Goal: Task Accomplishment & Management: Manage account settings

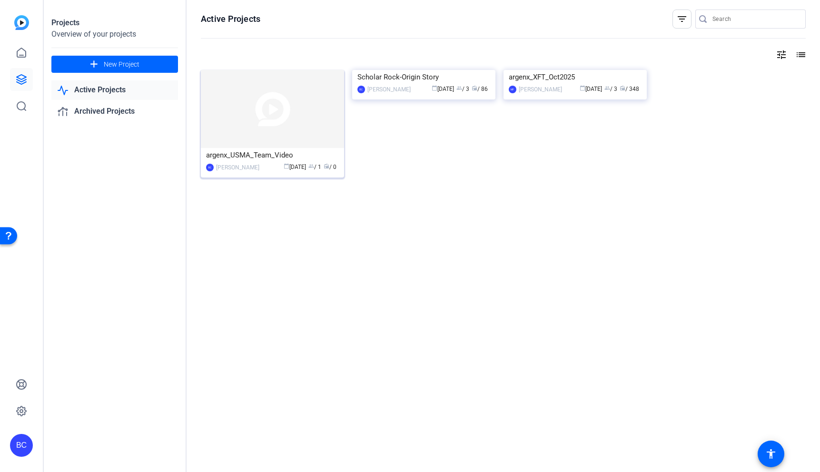
click at [283, 103] on img at bounding box center [272, 109] width 143 height 78
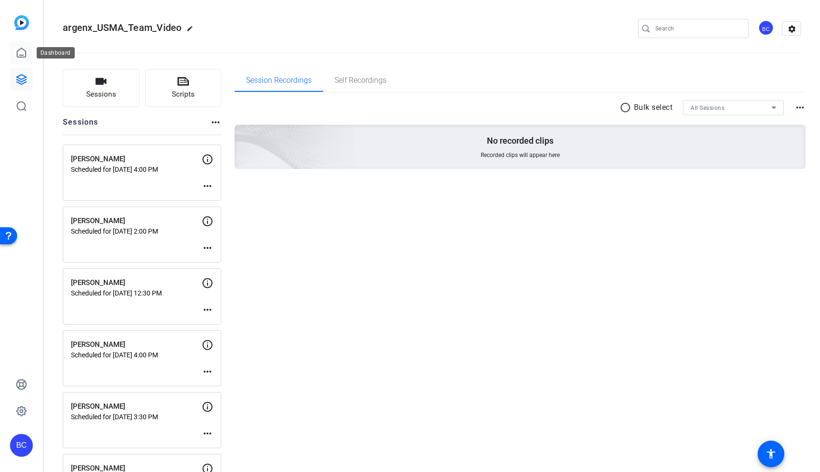
click at [23, 45] on link at bounding box center [21, 52] width 23 height 23
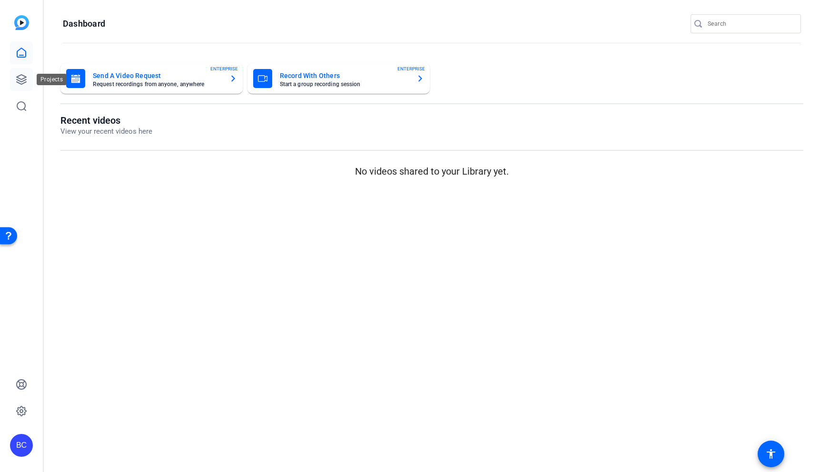
click at [21, 79] on icon at bounding box center [22, 80] width 10 height 10
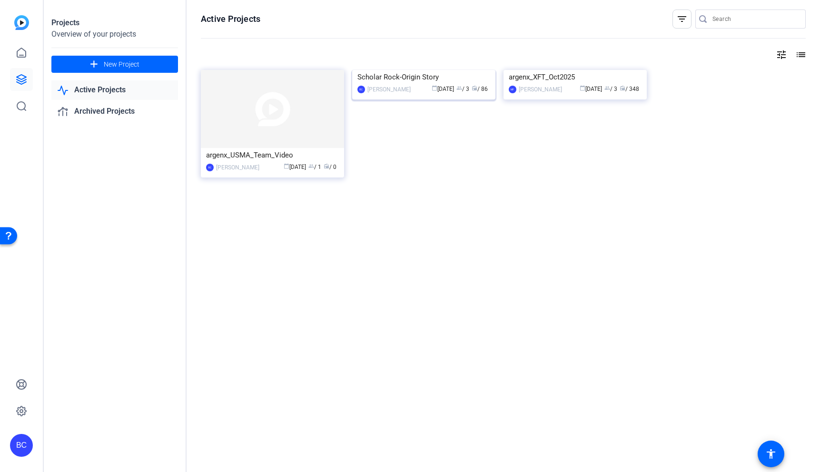
click at [425, 70] on img at bounding box center [423, 70] width 143 height 0
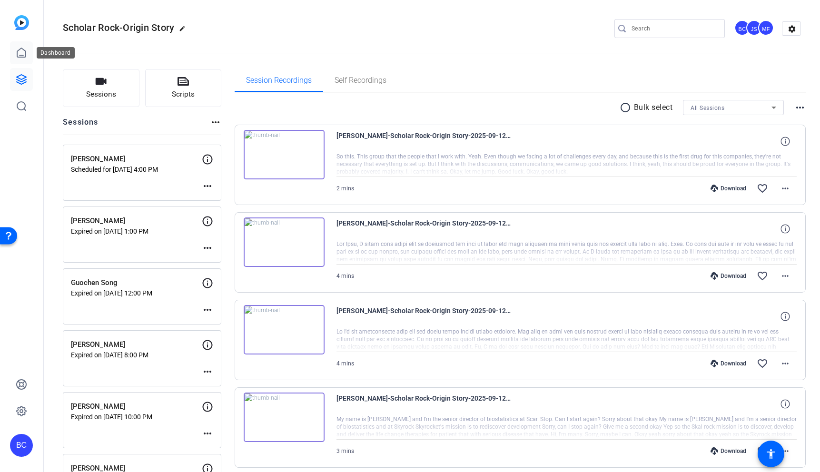
click at [20, 59] on link at bounding box center [21, 52] width 23 height 23
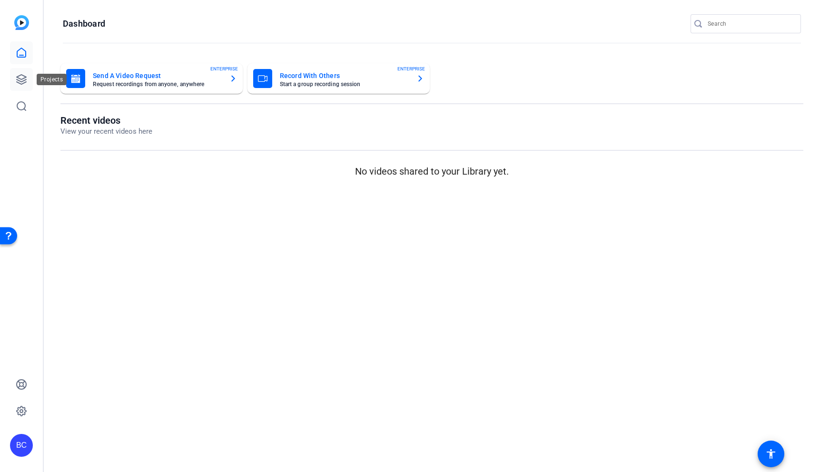
click at [20, 79] on icon at bounding box center [22, 80] width 10 height 10
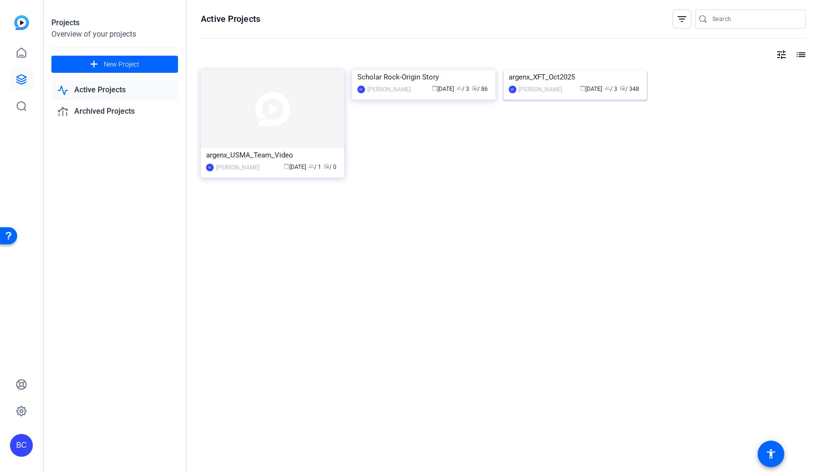
click at [550, 70] on img at bounding box center [574, 70] width 143 height 0
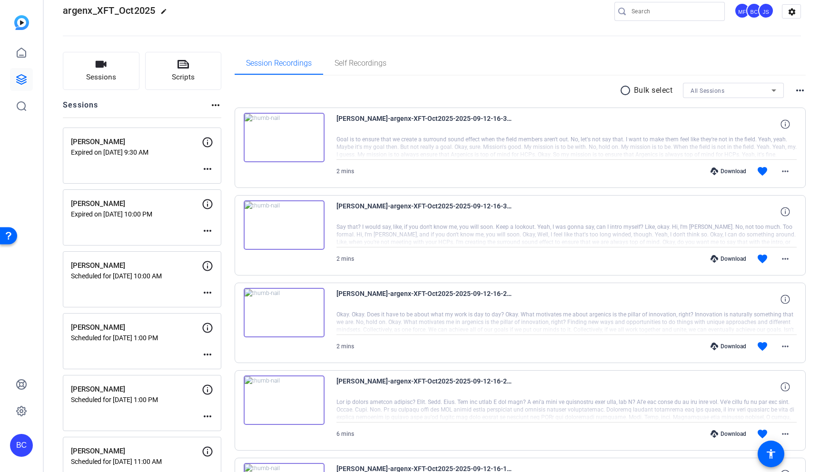
scroll to position [21, 0]
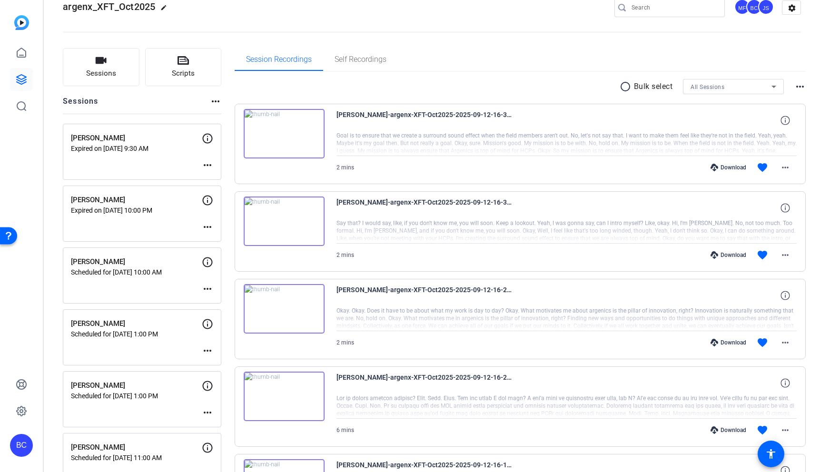
click at [726, 86] on div "All Sessions" at bounding box center [730, 87] width 81 height 12
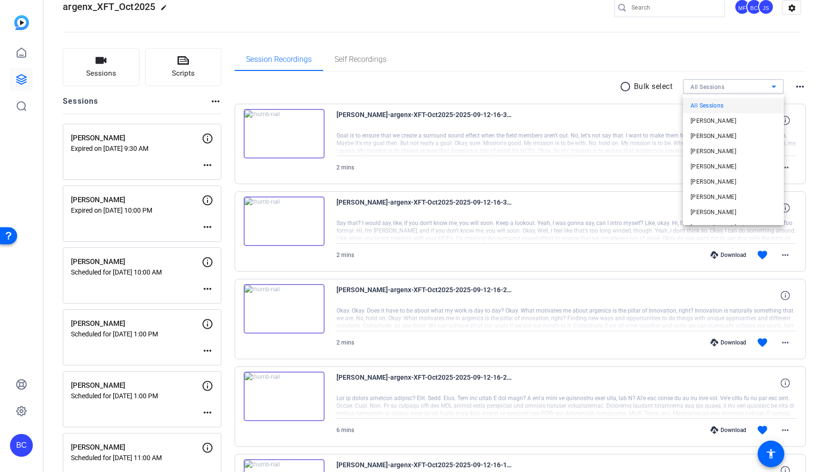
click at [705, 57] on div at bounding box center [410, 236] width 820 height 472
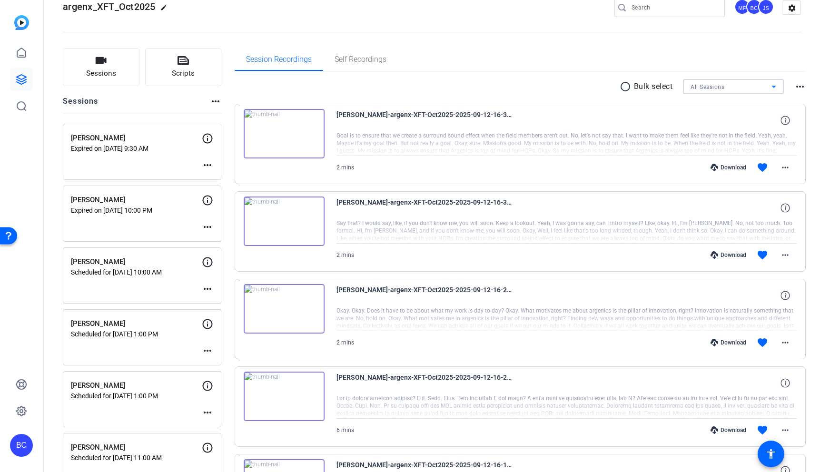
click at [740, 84] on div "All Sessions" at bounding box center [730, 87] width 81 height 12
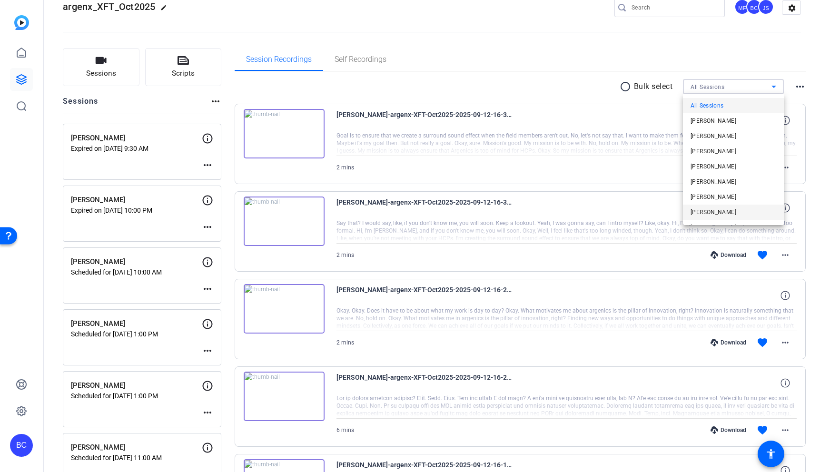
click at [707, 213] on span "[PERSON_NAME]" at bounding box center [713, 211] width 46 height 11
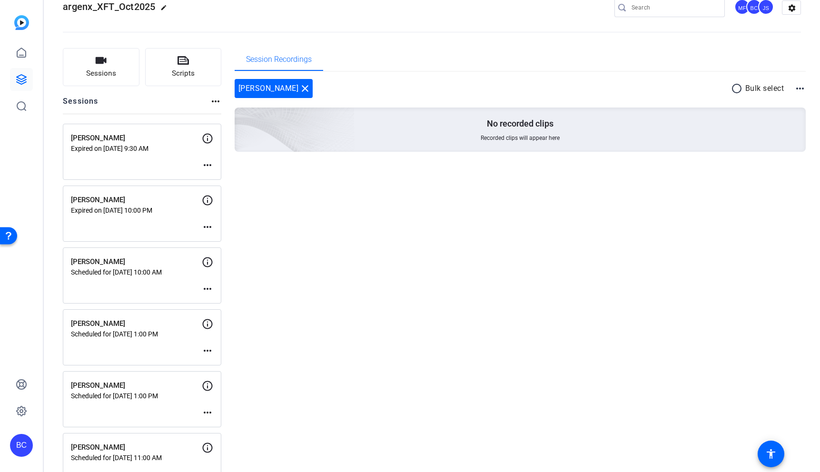
click at [680, 64] on div "Session Recordings" at bounding box center [520, 59] width 571 height 23
click at [306, 88] on mat-icon "close" at bounding box center [304, 88] width 11 height 11
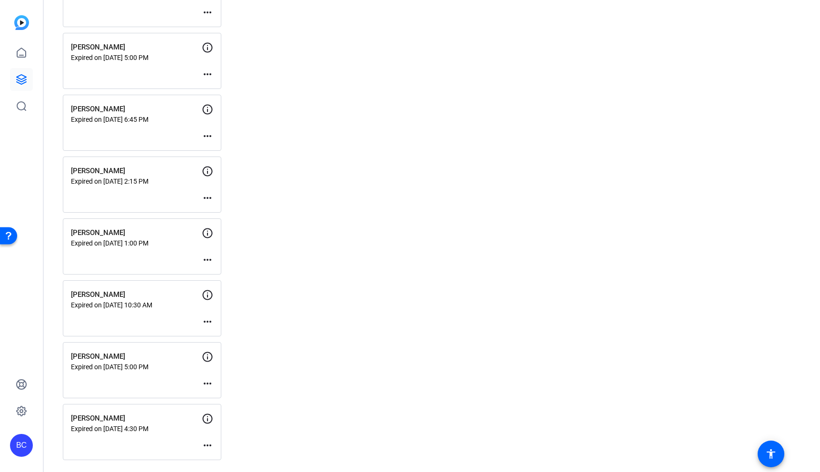
scroll to position [0, 0]
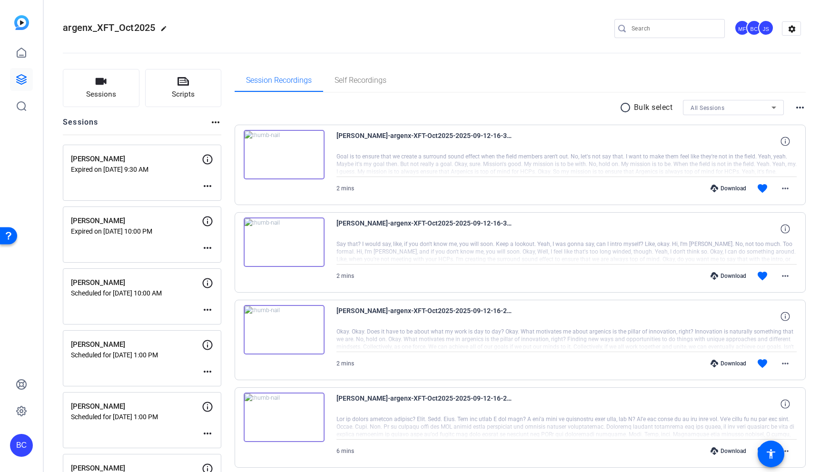
click at [233, 25] on div "argenx_XFT_Oct2025 edit MF BC JS settings" at bounding box center [432, 28] width 738 height 14
click at [18, 48] on icon at bounding box center [21, 52] width 11 height 11
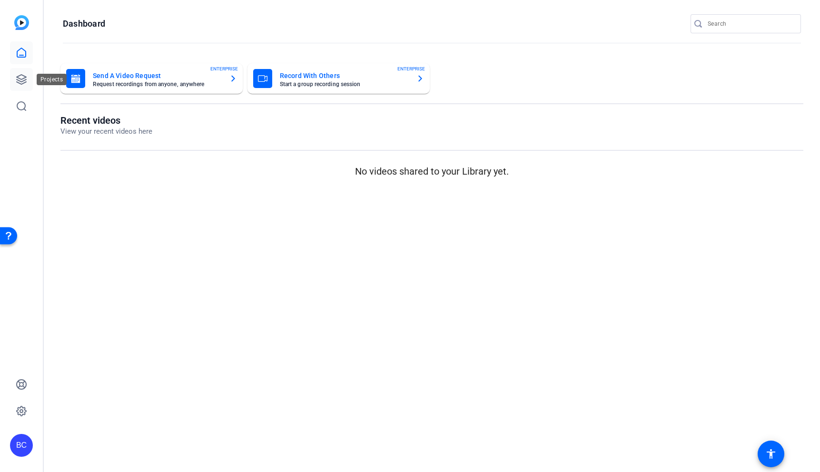
click at [18, 69] on link at bounding box center [21, 79] width 23 height 23
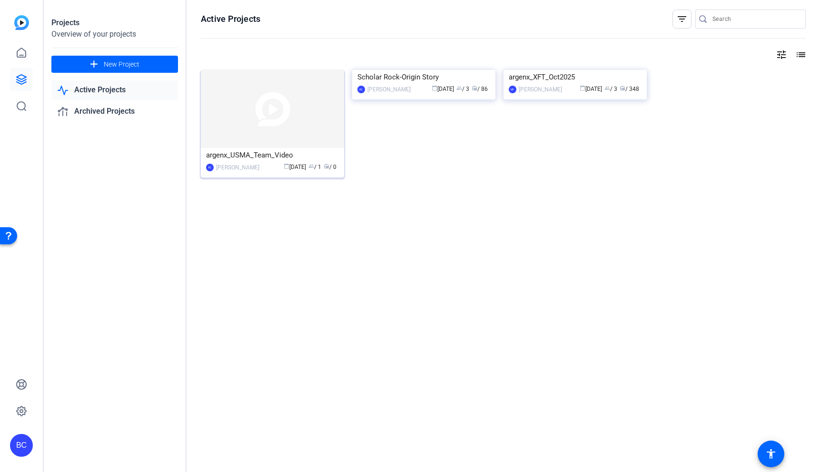
click at [275, 118] on img at bounding box center [272, 109] width 143 height 78
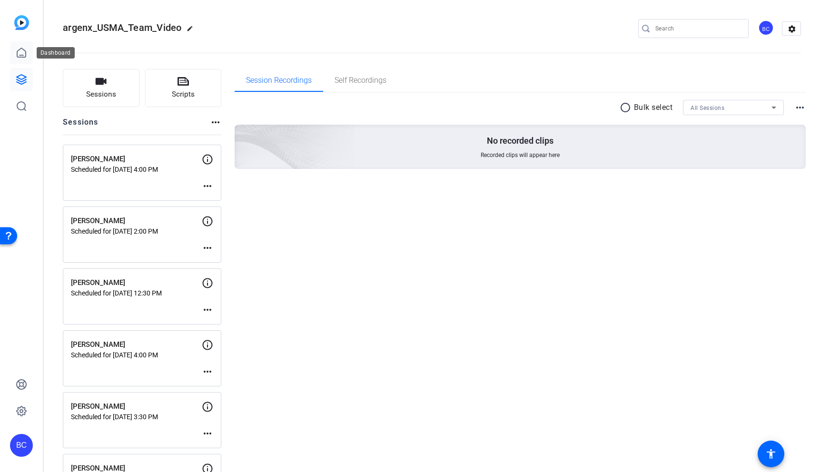
click at [22, 50] on icon at bounding box center [21, 52] width 11 height 11
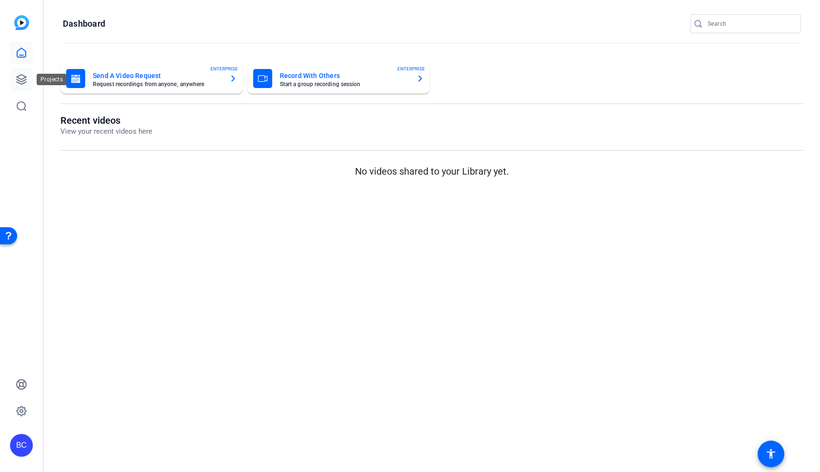
click at [20, 80] on icon at bounding box center [21, 79] width 11 height 11
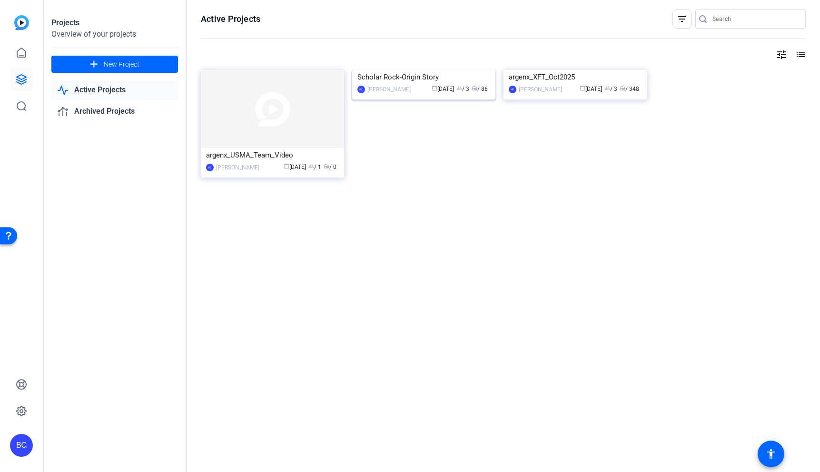
click at [438, 70] on img at bounding box center [423, 70] width 143 height 0
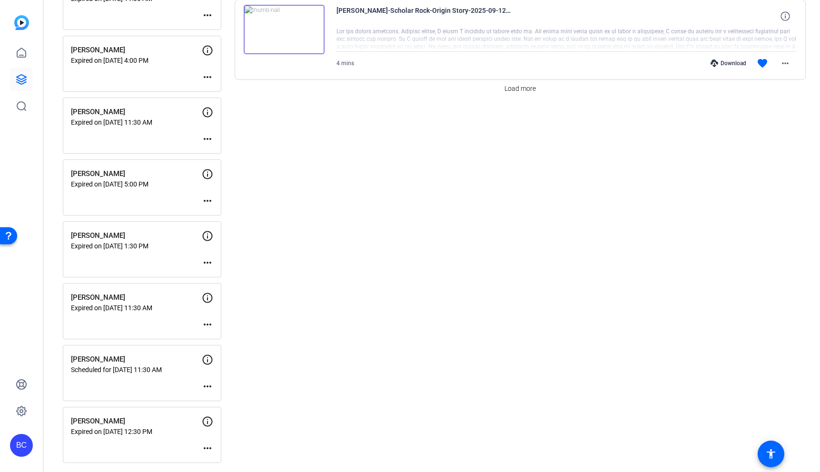
scroll to position [916, 0]
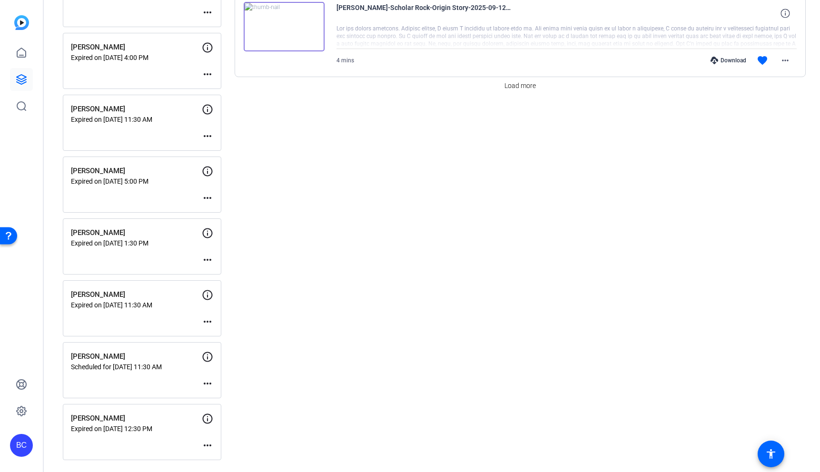
click at [206, 442] on mat-icon "more_horiz" at bounding box center [207, 445] width 11 height 11
click at [239, 416] on span "Edit Session" at bounding box center [230, 418] width 43 height 11
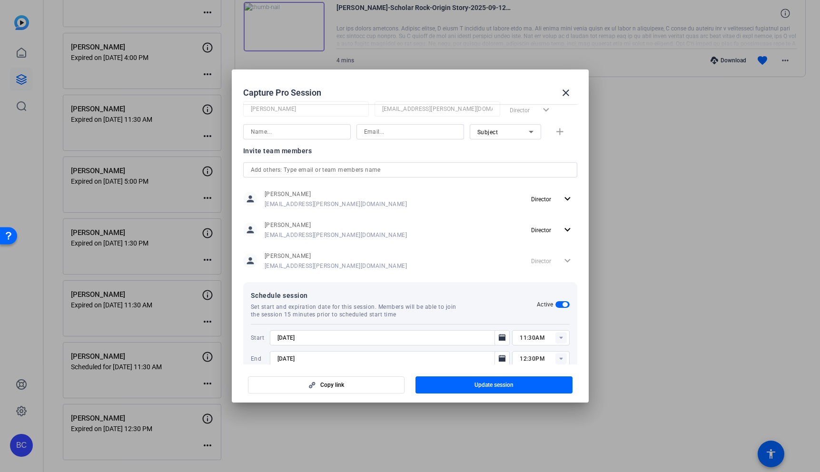
scroll to position [235, 0]
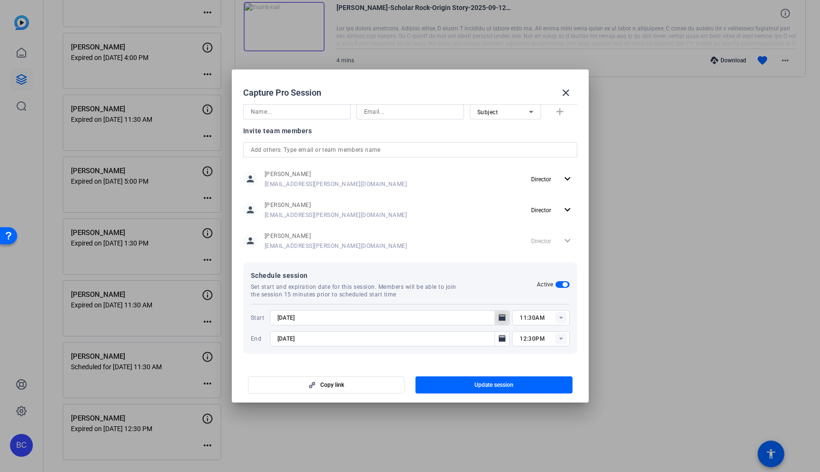
click at [503, 316] on icon "Open calendar" at bounding box center [502, 317] width 7 height 7
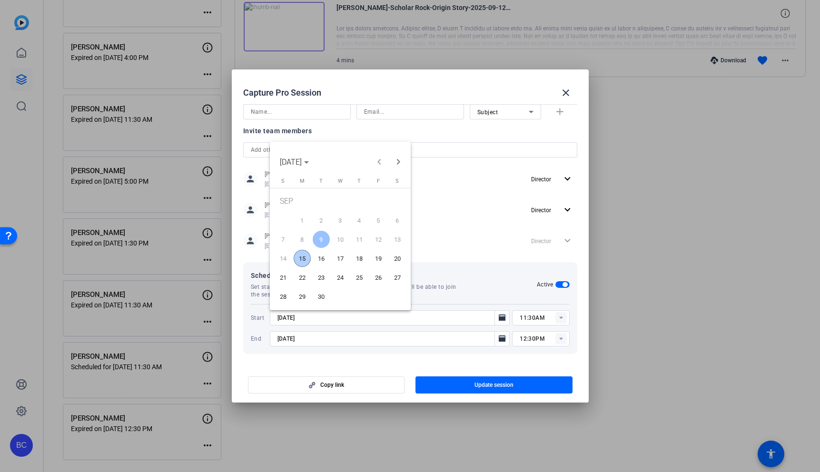
click at [303, 257] on span "15" at bounding box center [302, 258] width 17 height 17
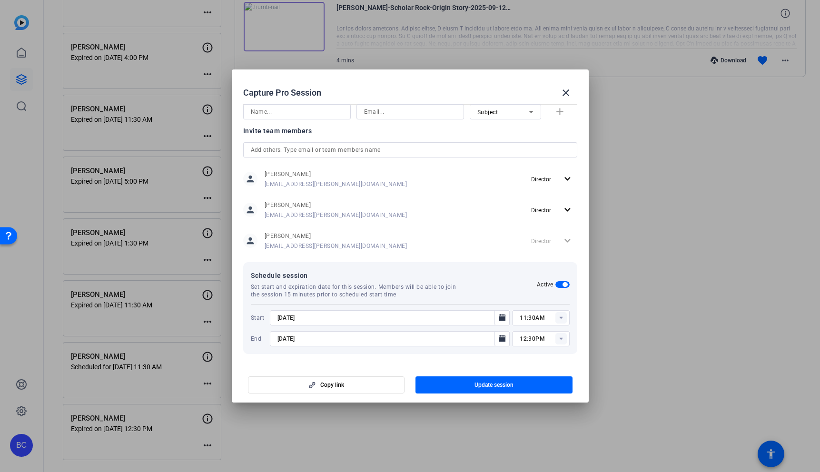
type input "[DATE]"
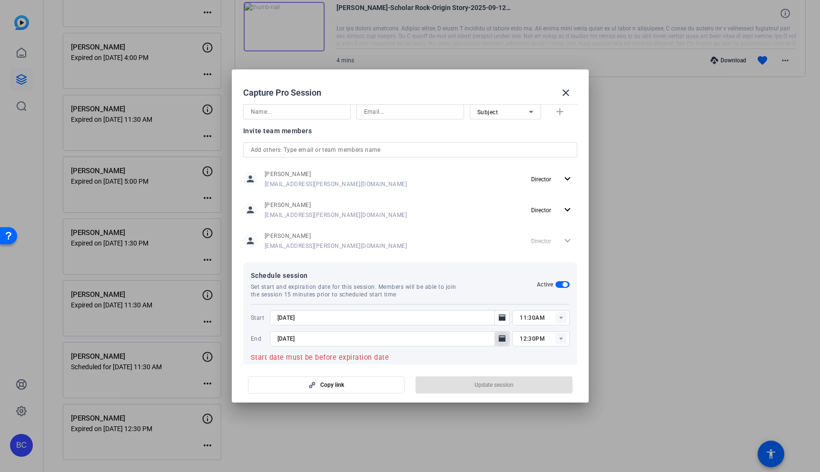
click at [502, 334] on icon "Open calendar" at bounding box center [502, 338] width 8 height 11
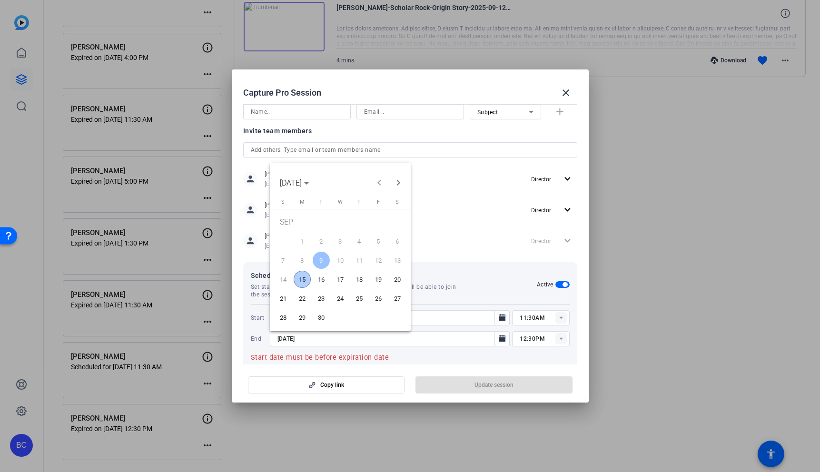
click at [302, 281] on span "15" at bounding box center [302, 279] width 17 height 17
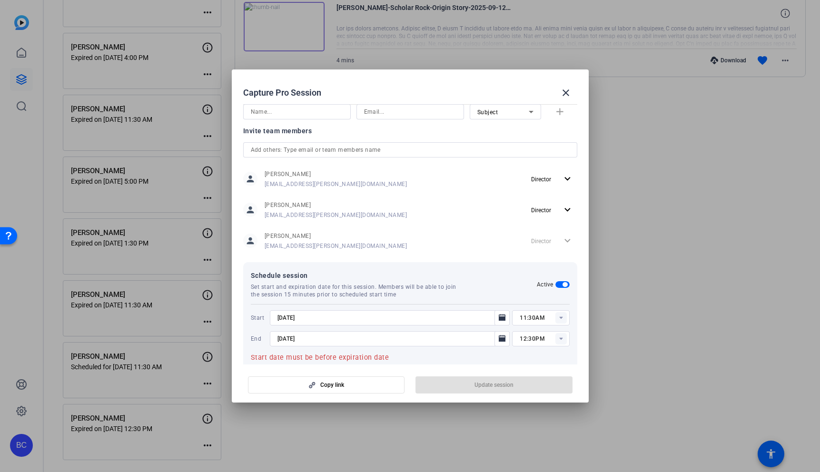
type input "[DATE]"
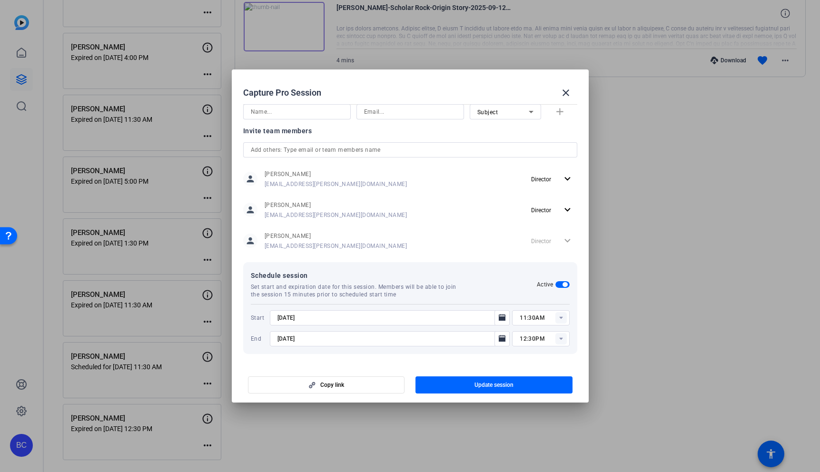
click at [562, 320] on rect at bounding box center [560, 317] width 11 height 11
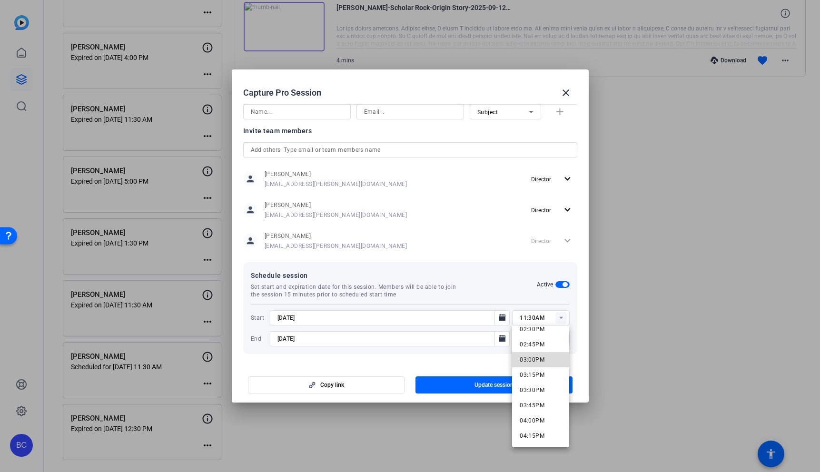
click at [538, 363] on span "03:00PM" at bounding box center [532, 359] width 25 height 11
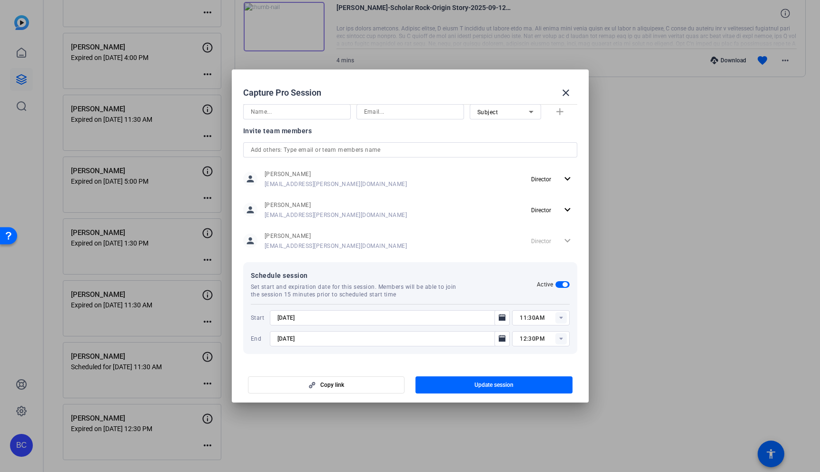
type input "03:00PM"
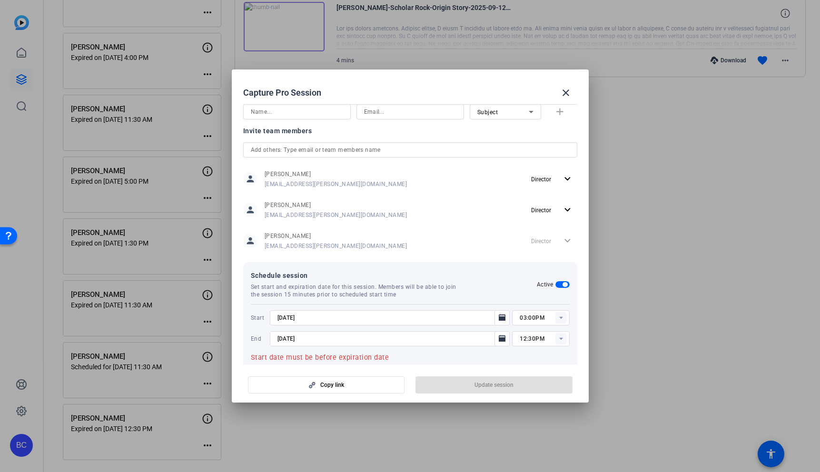
click at [559, 339] on rect at bounding box center [560, 338] width 11 height 11
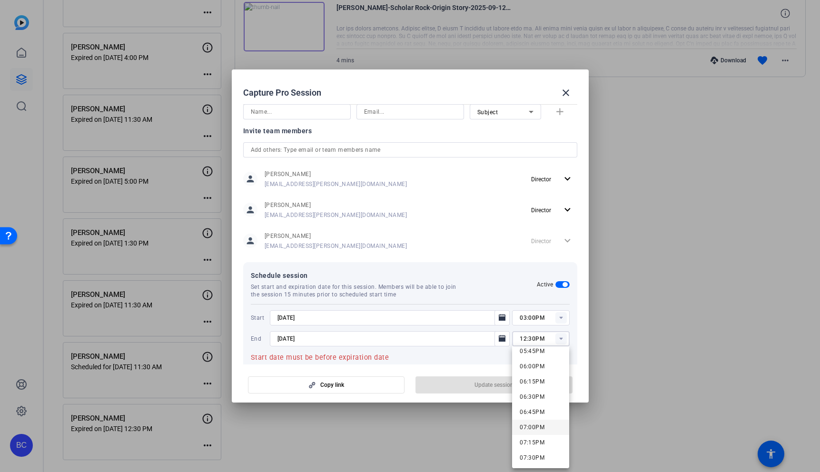
scroll to position [1086, 0]
click at [532, 368] on span "06:00PM" at bounding box center [532, 368] width 25 height 7
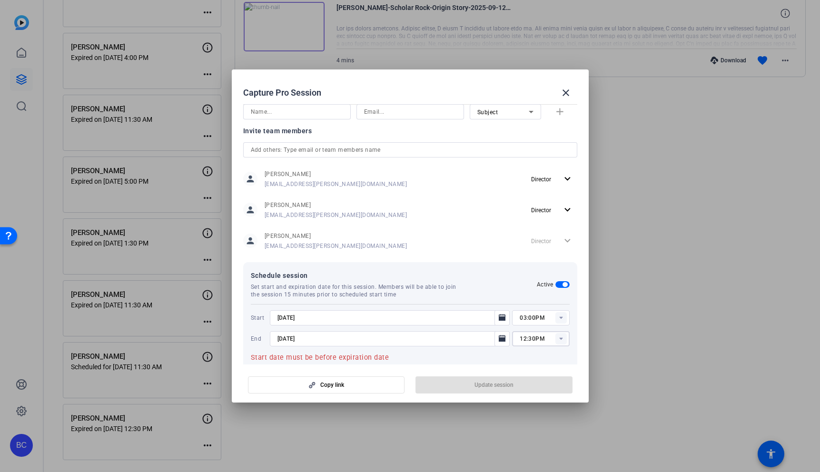
type input "06:00PM"
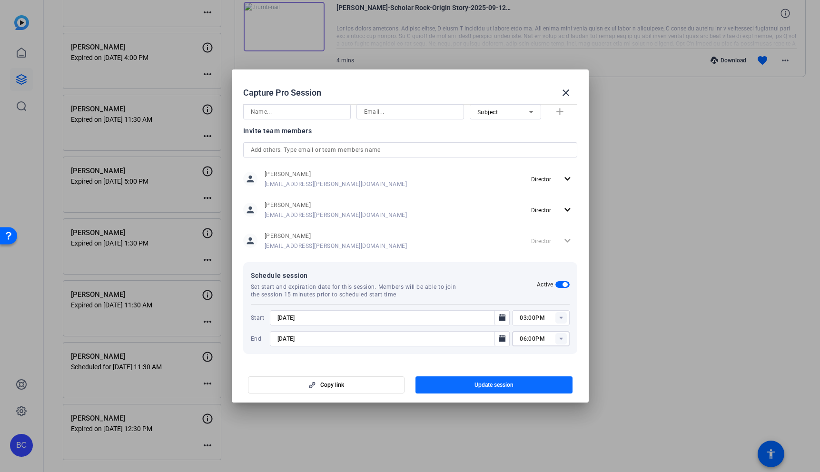
click at [523, 386] on span "button" at bounding box center [493, 384] width 157 height 23
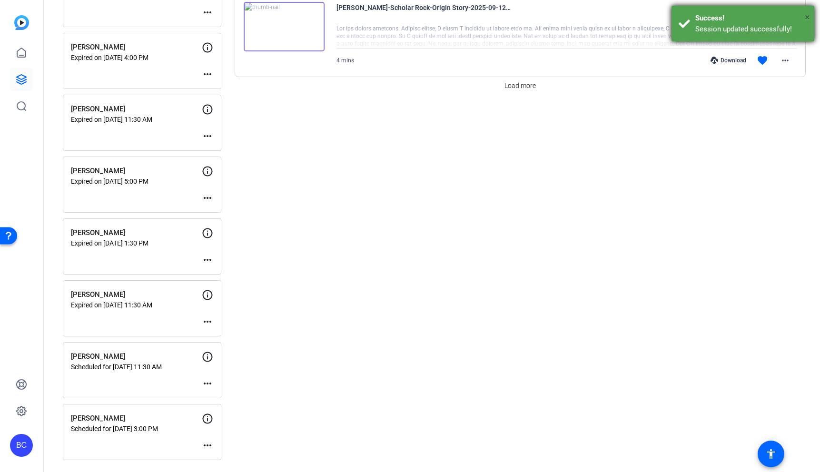
click at [808, 15] on span "×" at bounding box center [807, 16] width 5 height 11
